Goal: Task Accomplishment & Management: Complete application form

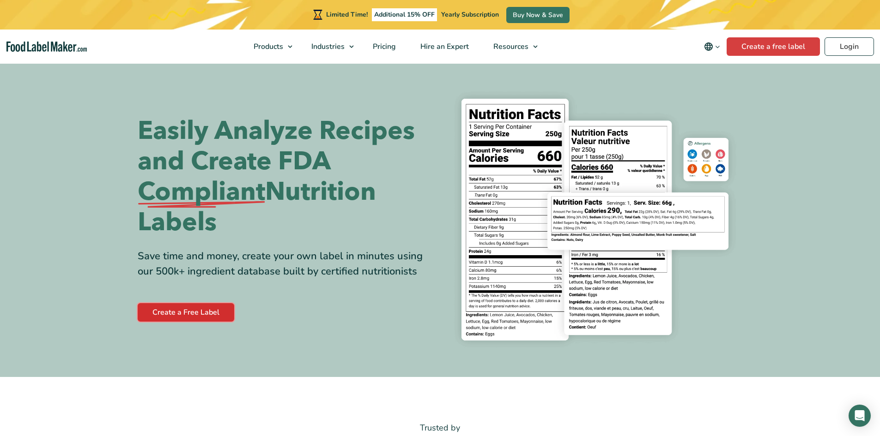
click at [173, 314] on link "Create a Free Label" at bounding box center [186, 312] width 96 height 18
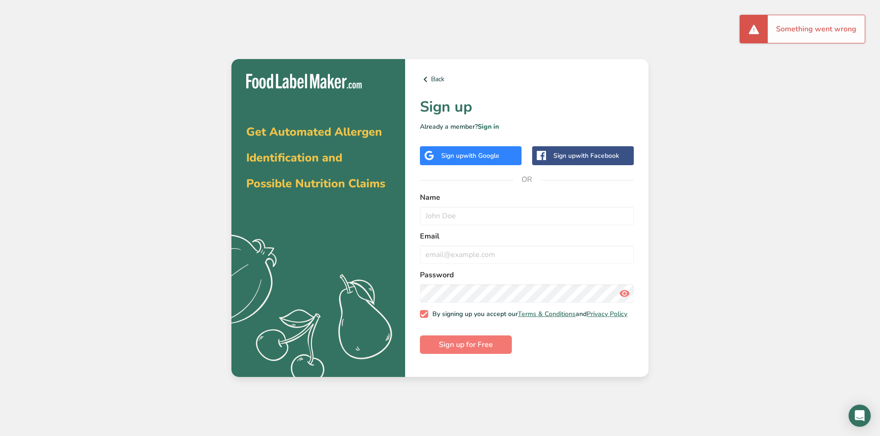
click at [471, 151] on div "Sign up with Google" at bounding box center [470, 156] width 58 height 10
click at [470, 146] on div "Sign up with Google" at bounding box center [471, 155] width 102 height 19
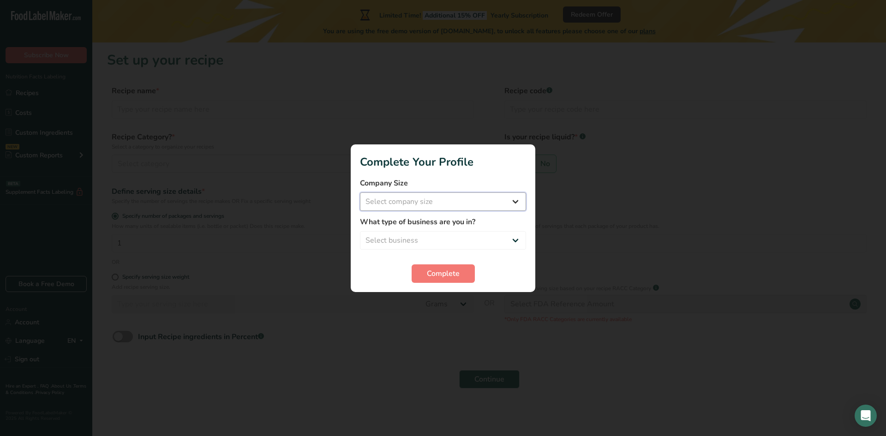
click at [441, 196] on select "Select company size Fewer than 10 Employees 10 to 50 Employees 51 to 500 Employ…" at bounding box center [443, 202] width 166 height 18
select select "1"
click at [360, 193] on select "Select company size Fewer than 10 Employees 10 to 50 Employees 51 to 500 Employ…" at bounding box center [443, 202] width 166 height 18
click at [463, 238] on select "Select business Packaged Food Manufacturer Restaurant & Cafe Bakery Meal Plans …" at bounding box center [443, 240] width 166 height 18
select select "8"
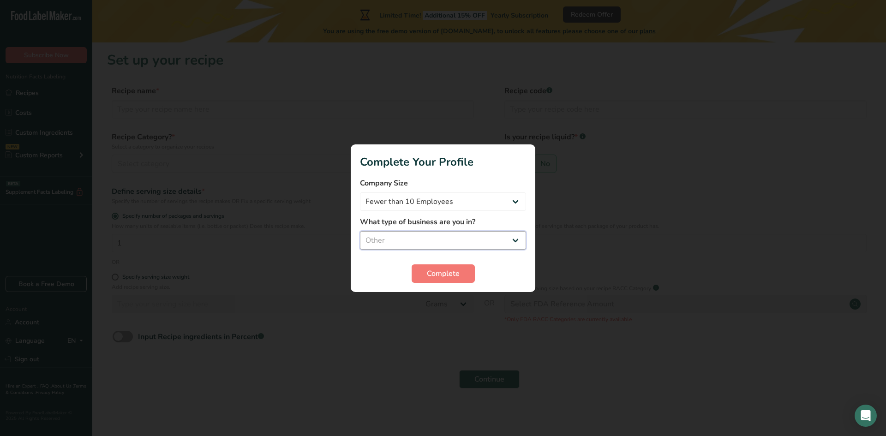
click at [360, 231] on select "Select business Packaged Food Manufacturer Restaurant & Cafe Bakery Meal Plans …" at bounding box center [443, 240] width 166 height 18
click at [422, 339] on div at bounding box center [443, 218] width 886 height 436
click at [442, 266] on button "Complete" at bounding box center [443, 274] width 63 height 18
click at [442, 266] on div "Complete" at bounding box center [443, 274] width 166 height 18
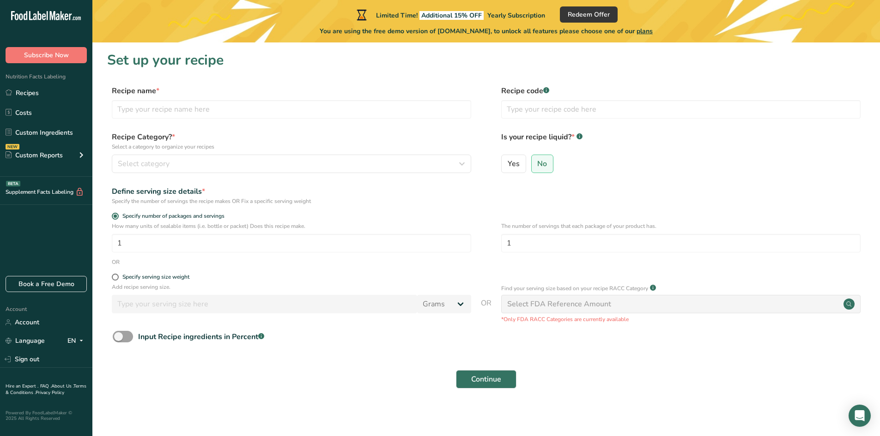
scroll to position [2, 0]
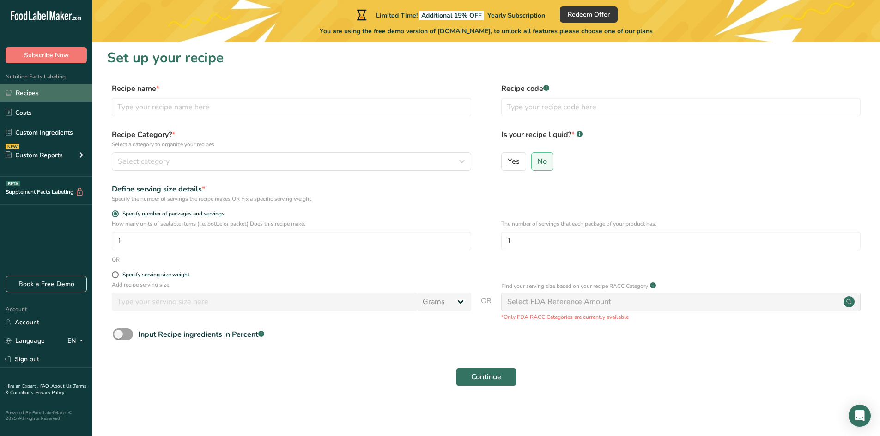
click at [32, 92] on link "Recipes" at bounding box center [46, 93] width 92 height 18
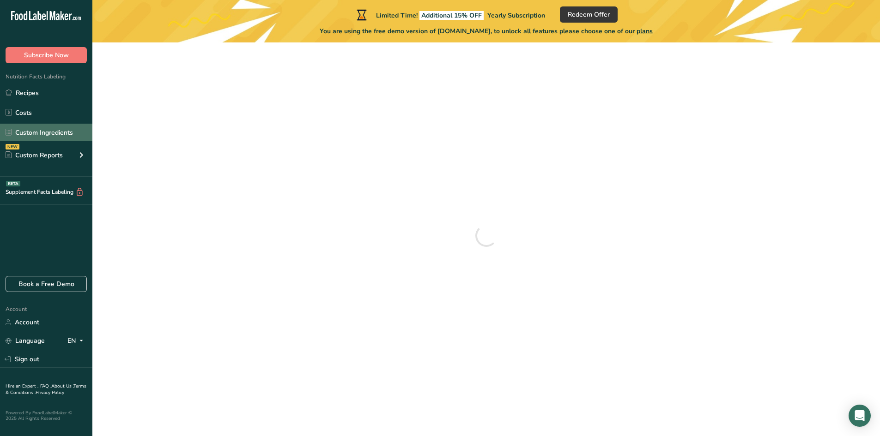
click at [54, 127] on link "Custom Ingredients" at bounding box center [46, 133] width 92 height 18
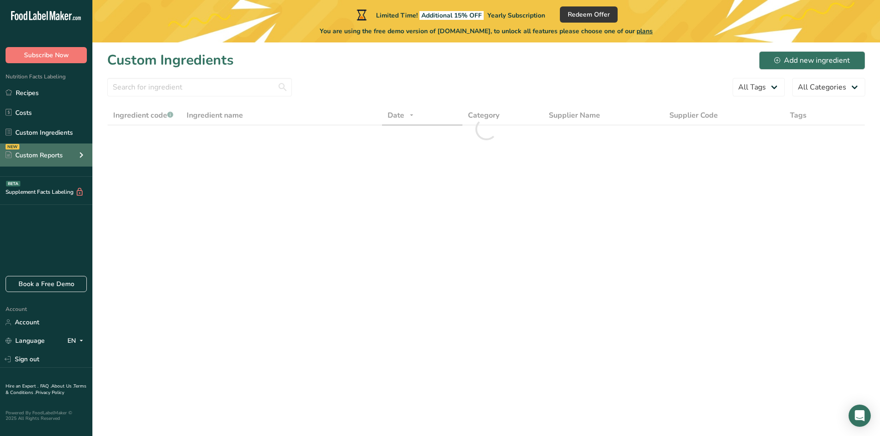
click at [56, 152] on div "Custom Reports" at bounding box center [34, 156] width 57 height 10
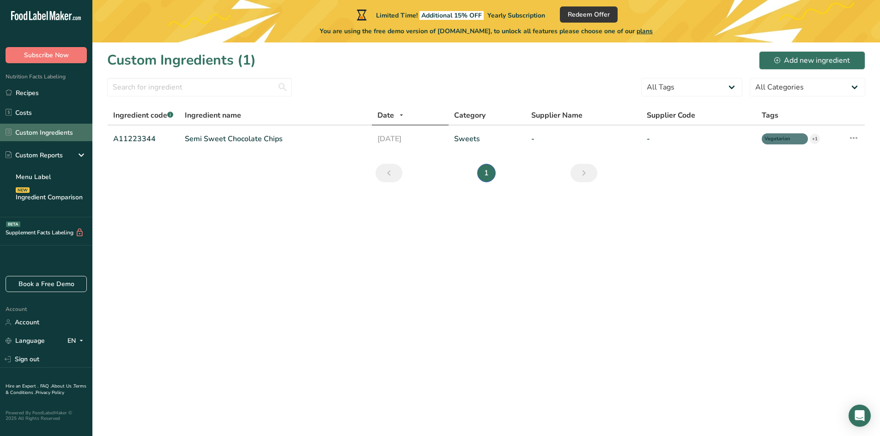
click at [67, 136] on link "Custom Ingredients" at bounding box center [46, 133] width 92 height 18
click at [60, 157] on div "Custom Reports" at bounding box center [34, 156] width 57 height 10
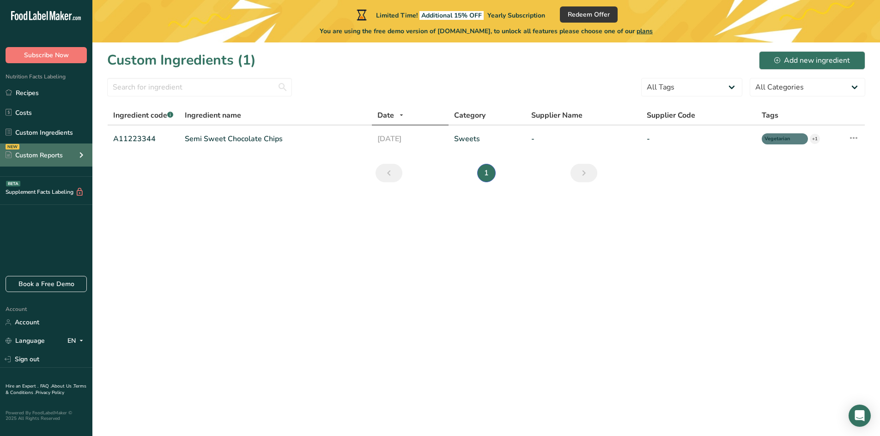
click at [53, 148] on div "NEW Custom Reports" at bounding box center [46, 155] width 92 height 23
